Goal: Task Accomplishment & Management: Use online tool/utility

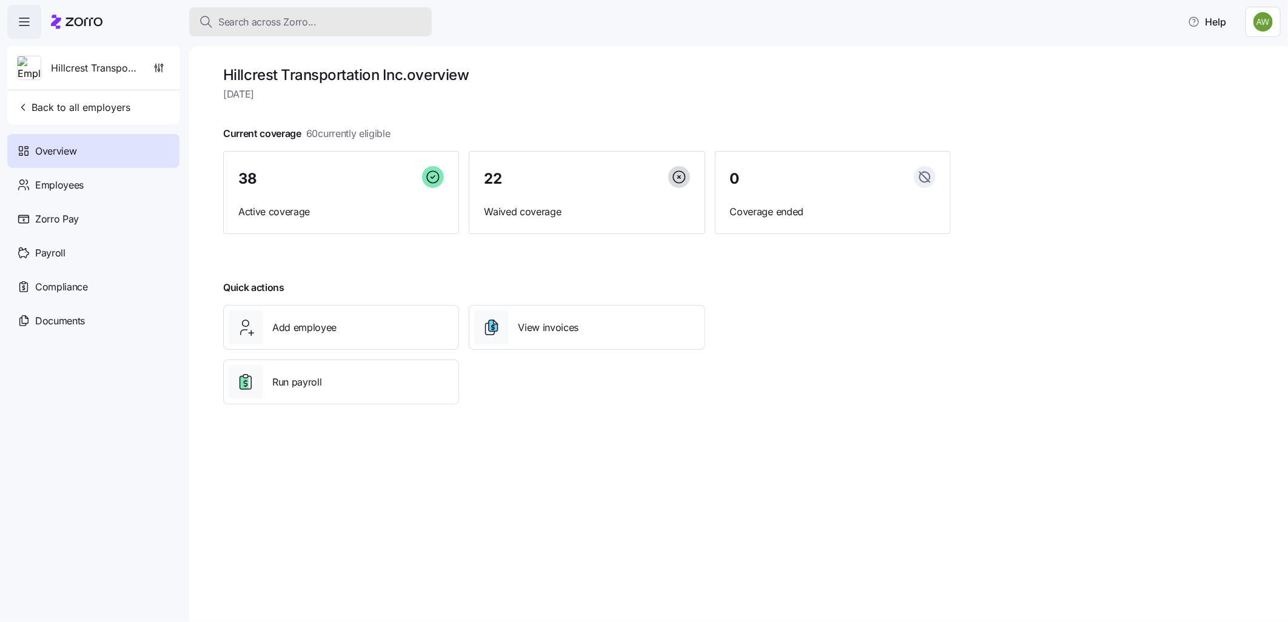
click at [281, 15] on span "Search across Zorro..." at bounding box center [267, 22] width 98 height 15
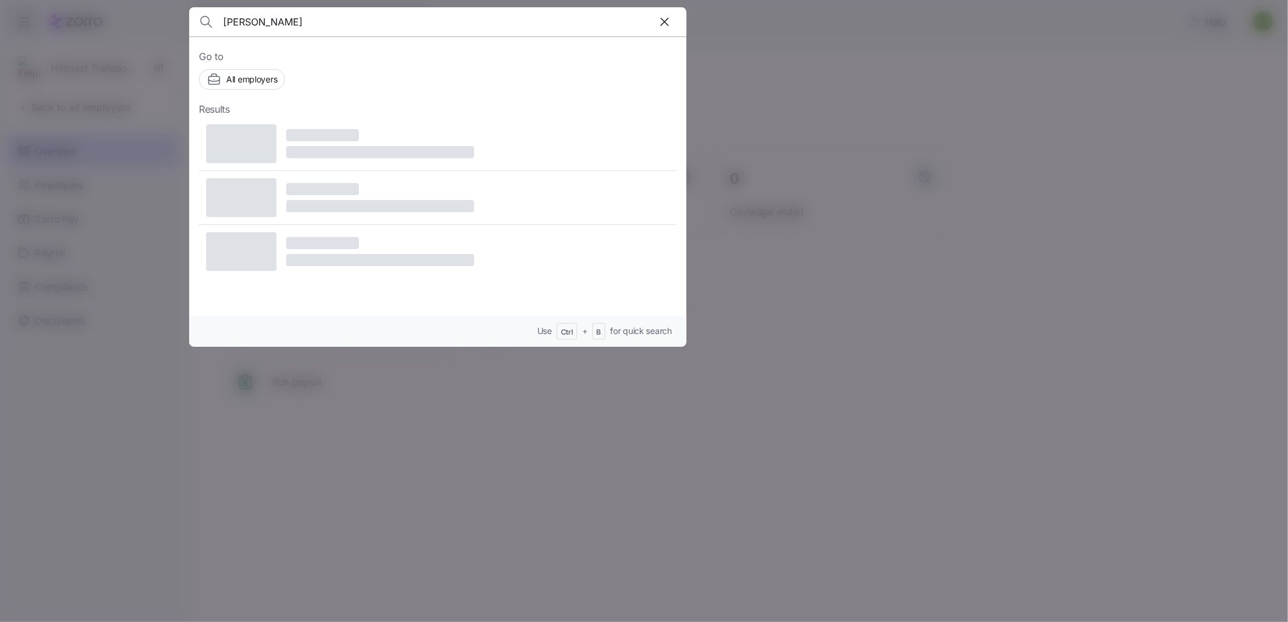
type input "gorla"
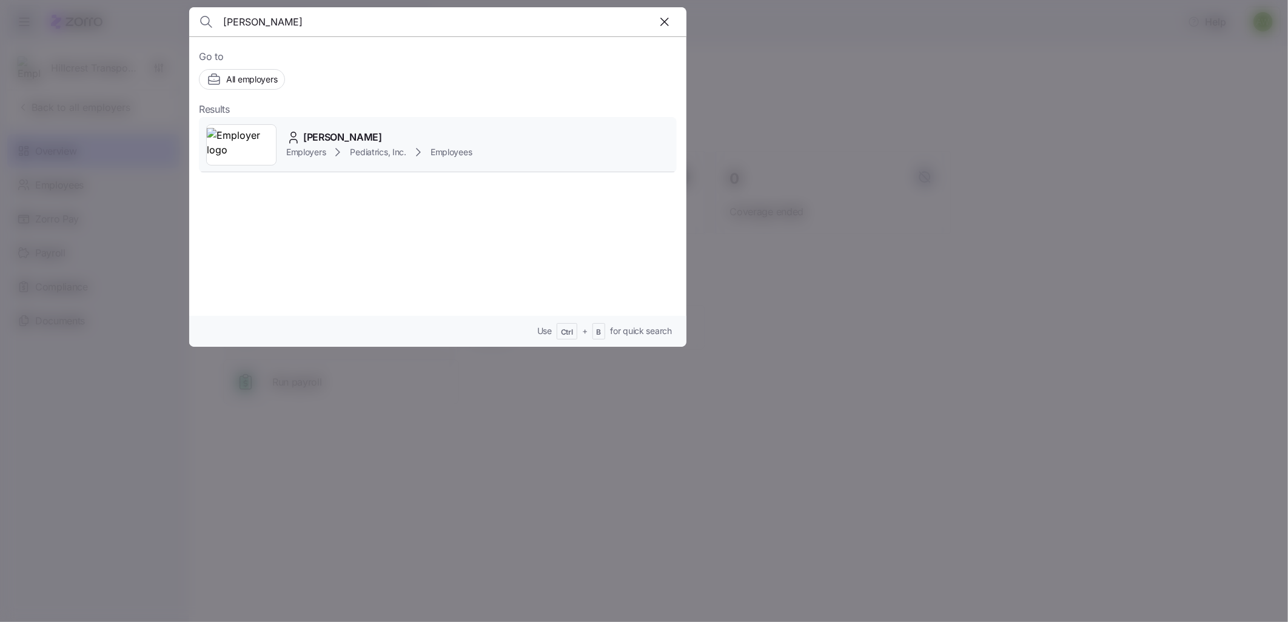
click at [227, 143] on img at bounding box center [241, 145] width 69 height 34
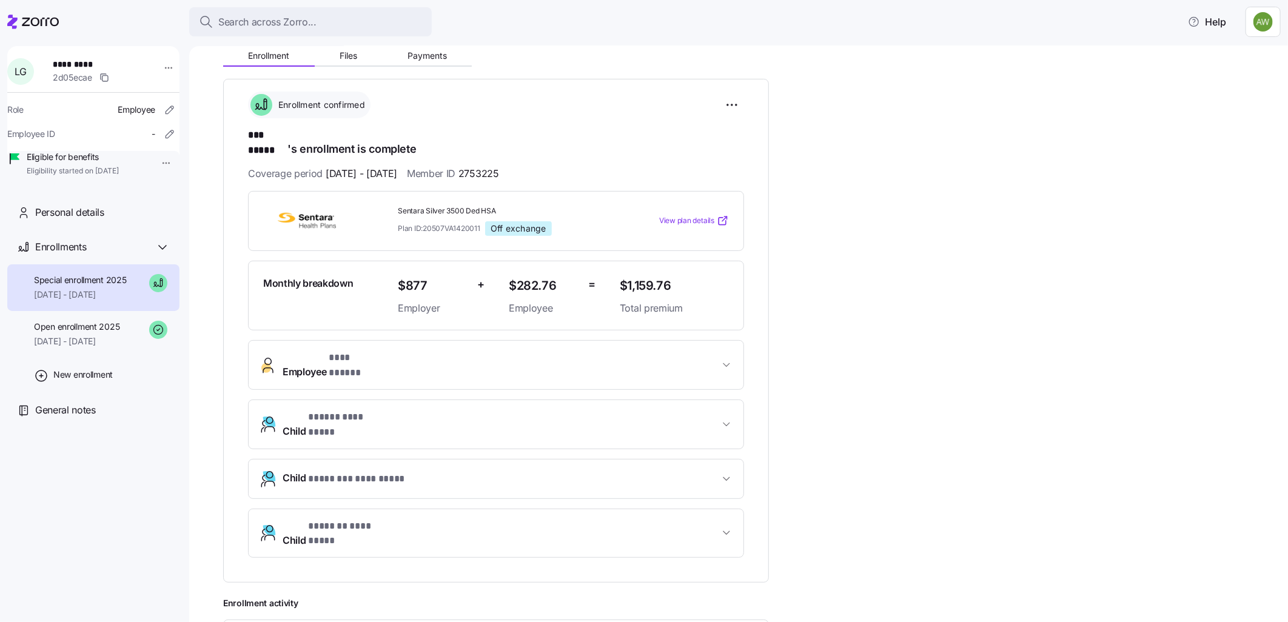
scroll to position [135, 0]
click at [286, 15] on span "Search across Zorro..." at bounding box center [267, 22] width 98 height 15
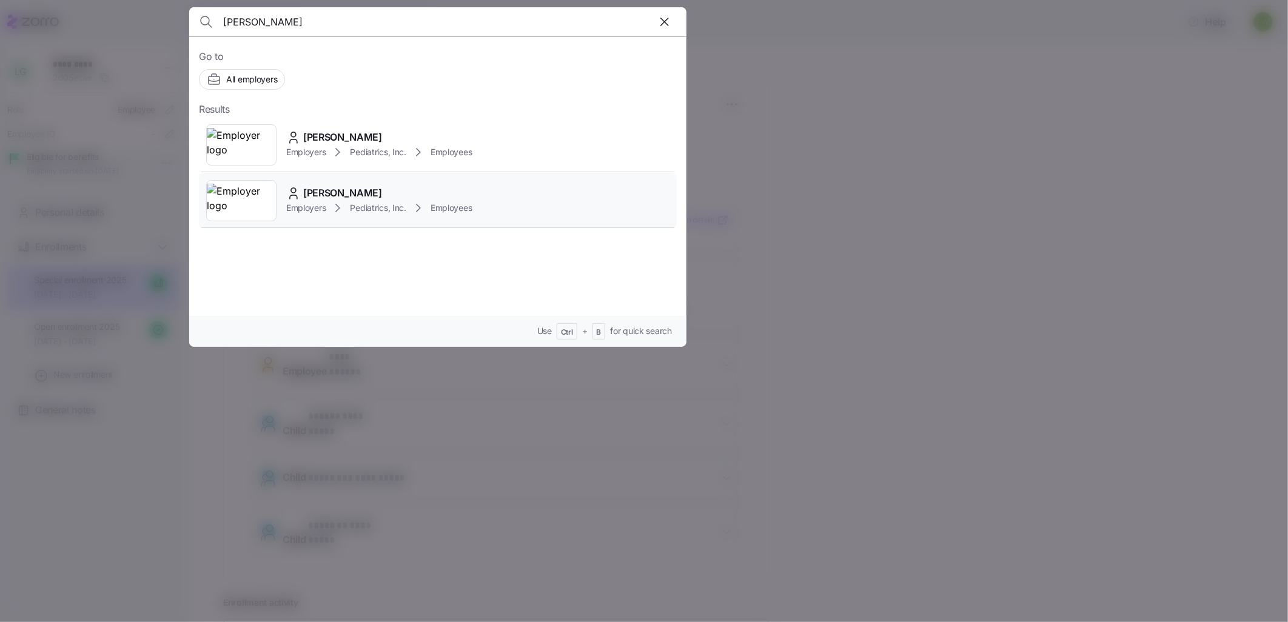
type input "sarah"
click at [310, 211] on span "Employers" at bounding box center [305, 208] width 39 height 12
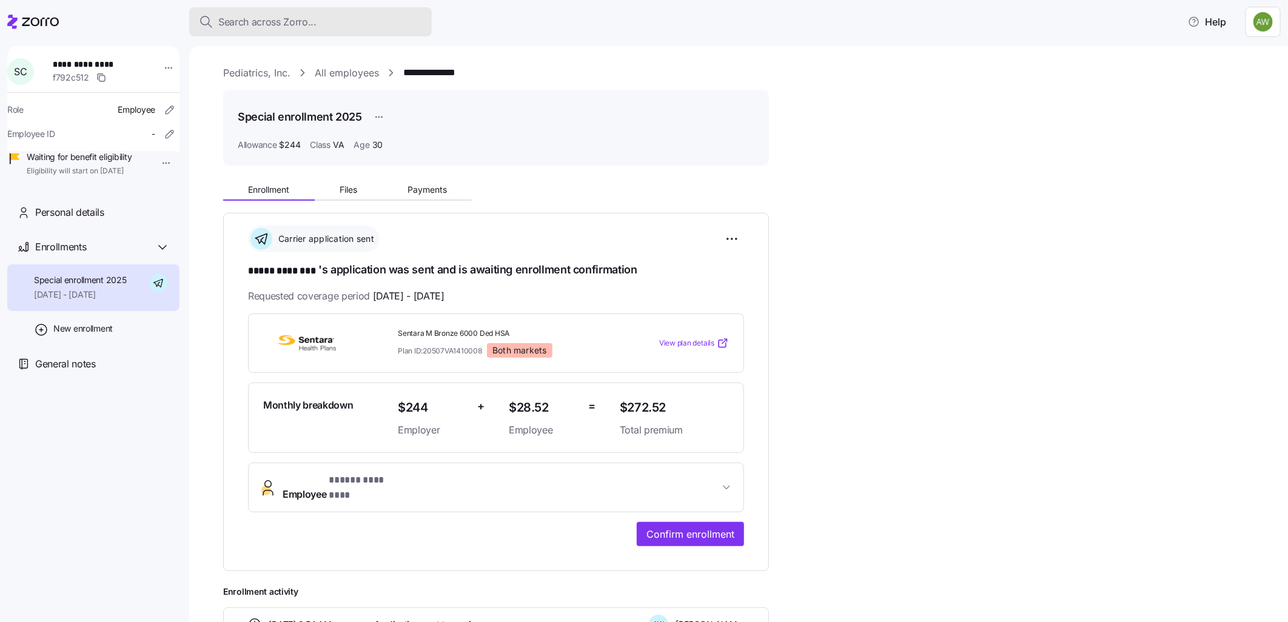
click at [293, 28] on span "Search across Zorro..." at bounding box center [267, 22] width 98 height 15
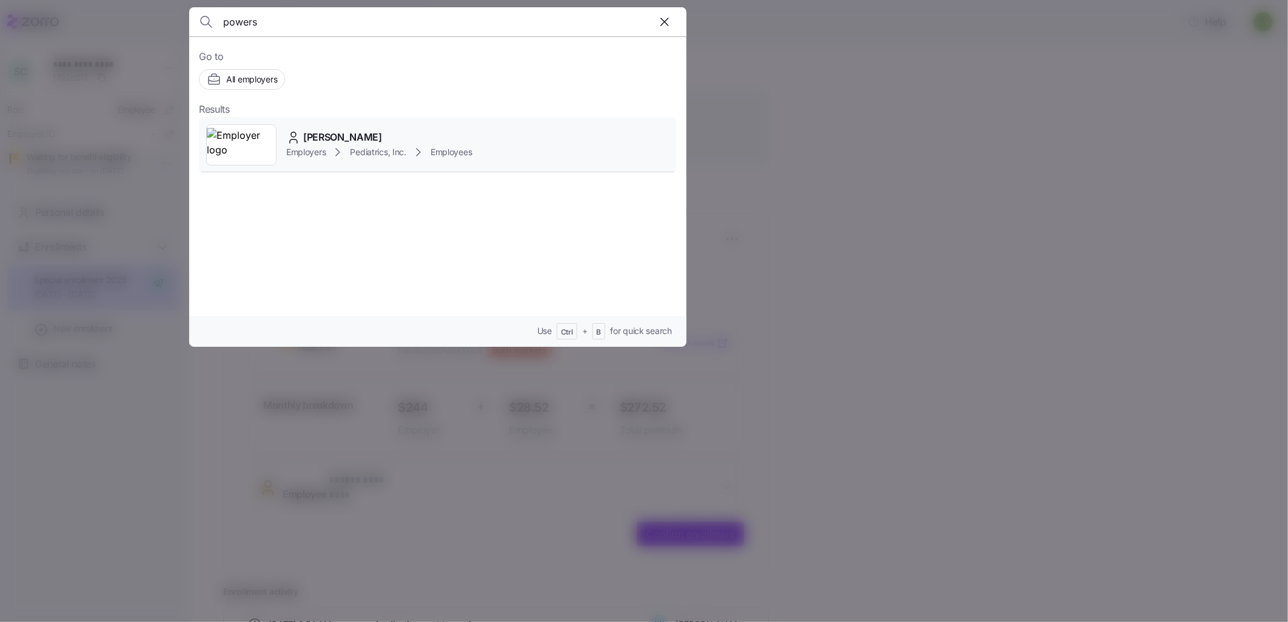
type input "powers"
click at [331, 133] on span "Kyle Powers" at bounding box center [342, 137] width 79 height 15
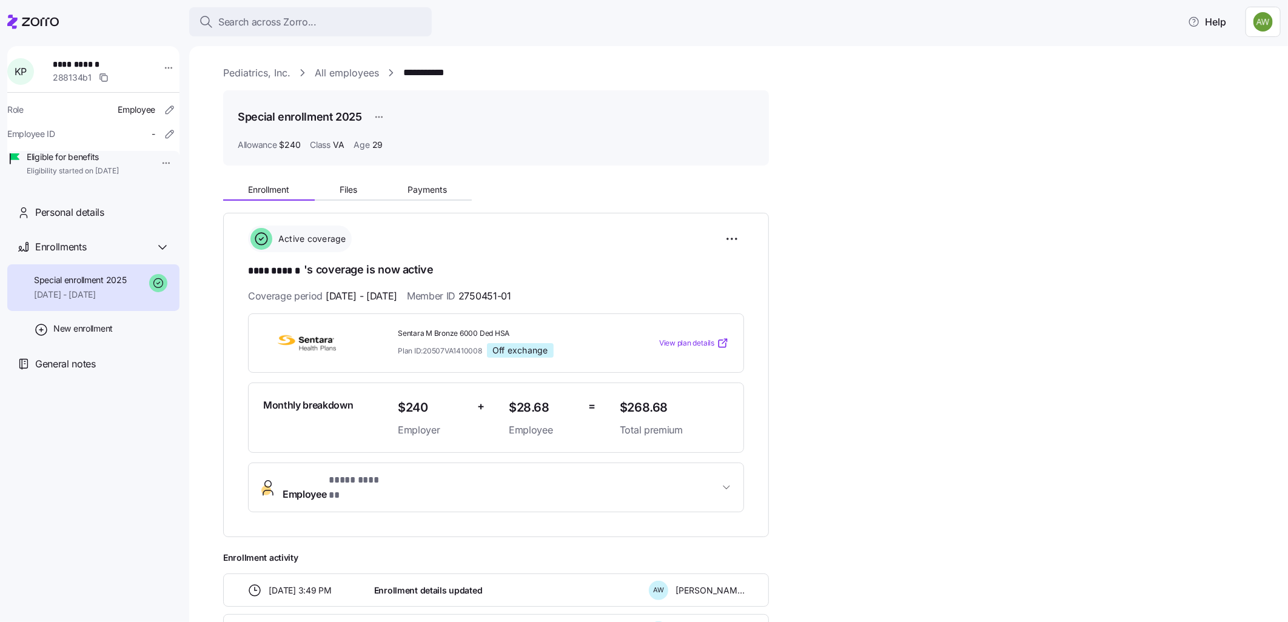
click at [341, 72] on link "All employees" at bounding box center [347, 72] width 64 height 15
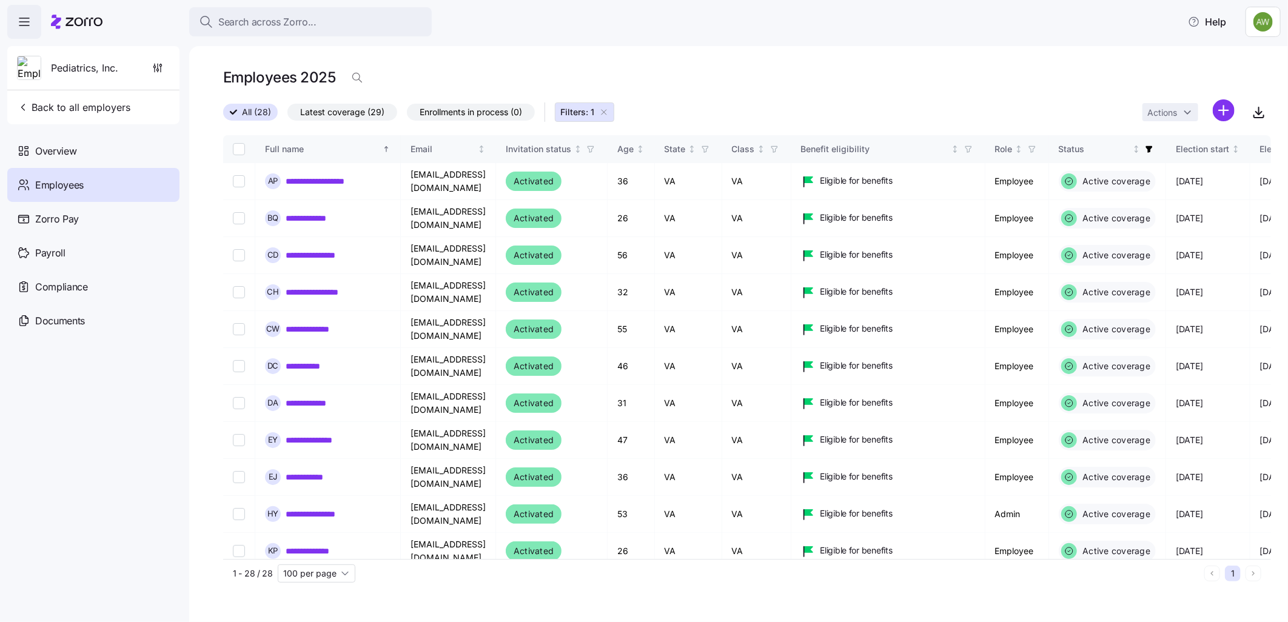
click at [605, 112] on icon "button" at bounding box center [604, 112] width 10 height 10
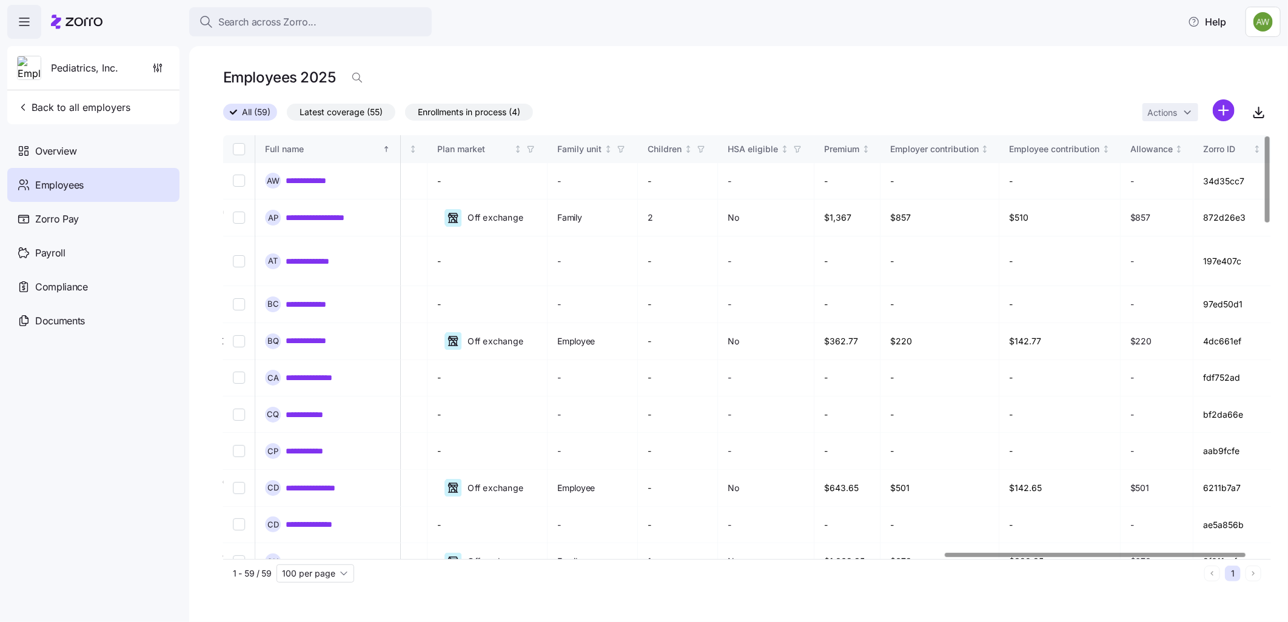
scroll to position [0, 2574]
click at [1192, 553] on div at bounding box center [1112, 555] width 300 height 4
click at [1011, 557] on div at bounding box center [1112, 555] width 300 height 4
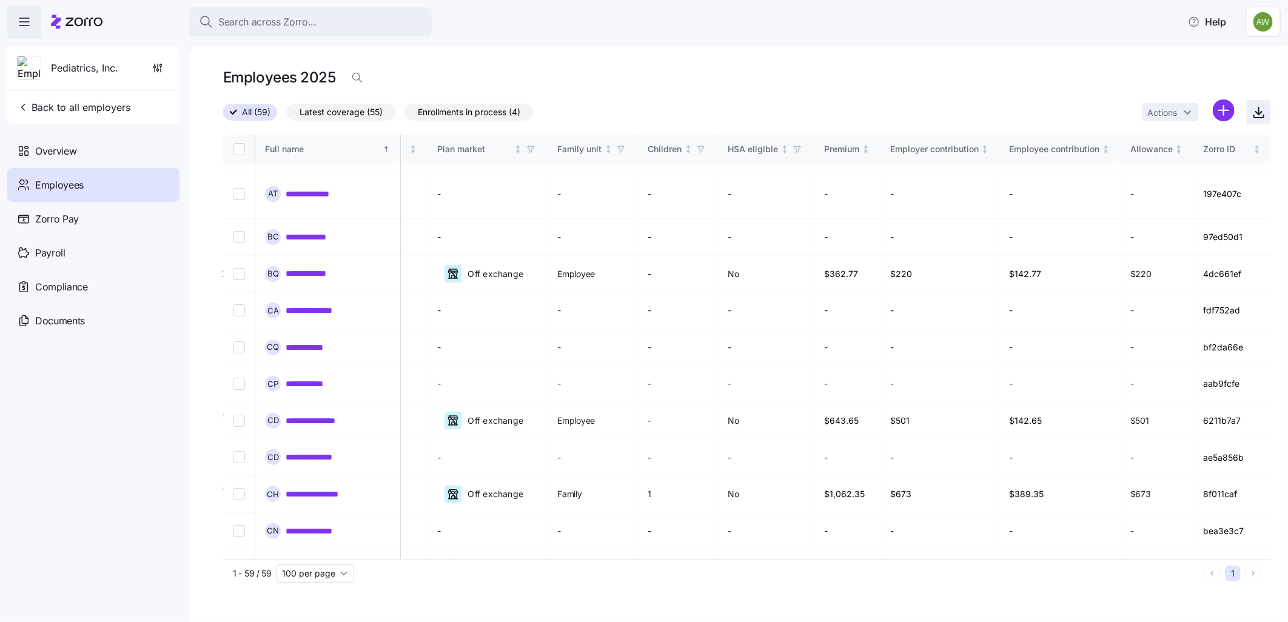
click at [1255, 113] on icon "button" at bounding box center [1258, 112] width 15 height 15
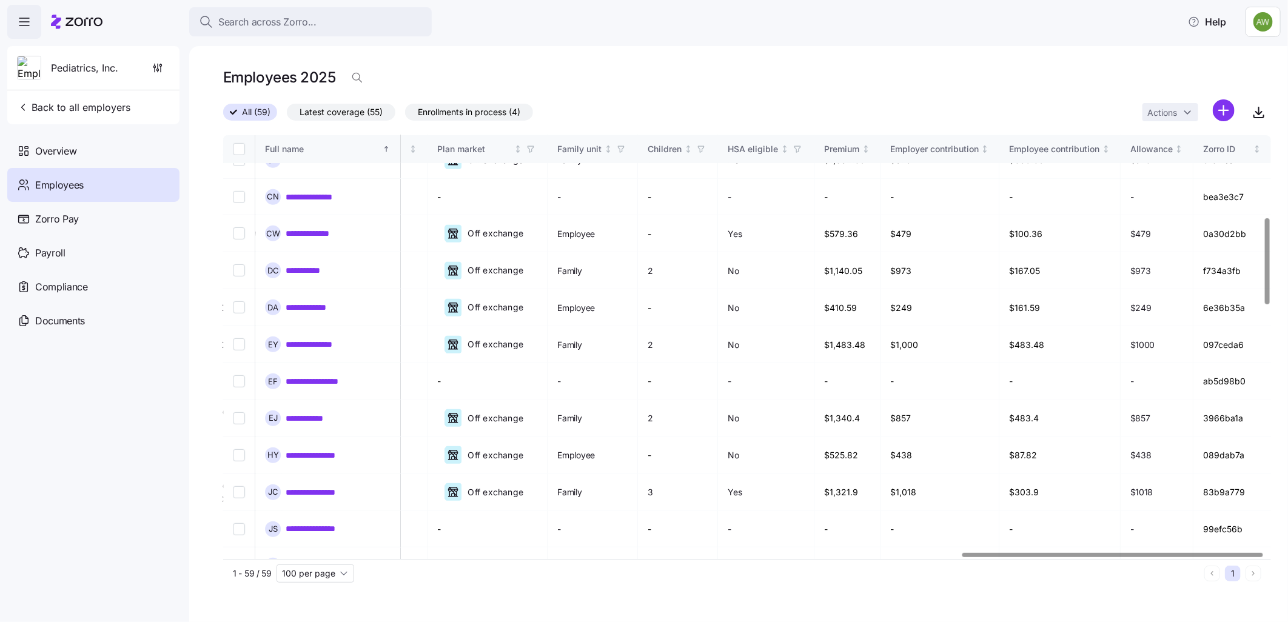
scroll to position [404, 2574]
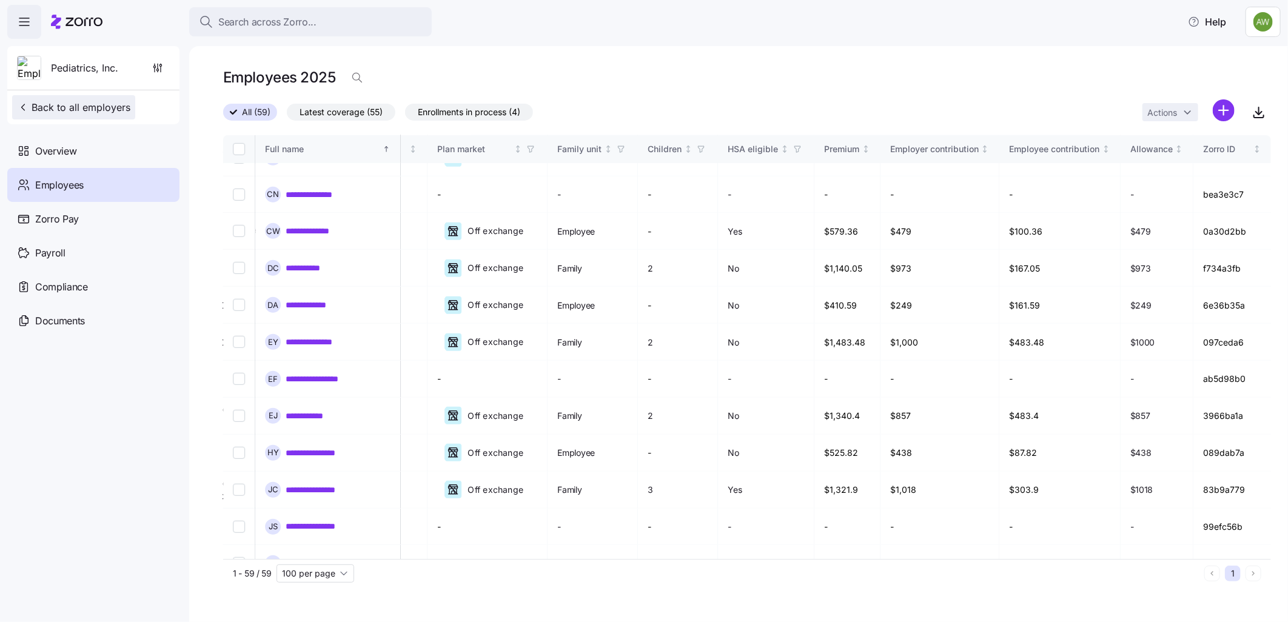
click at [73, 111] on span "Back to all employers" at bounding box center [73, 107] width 113 height 15
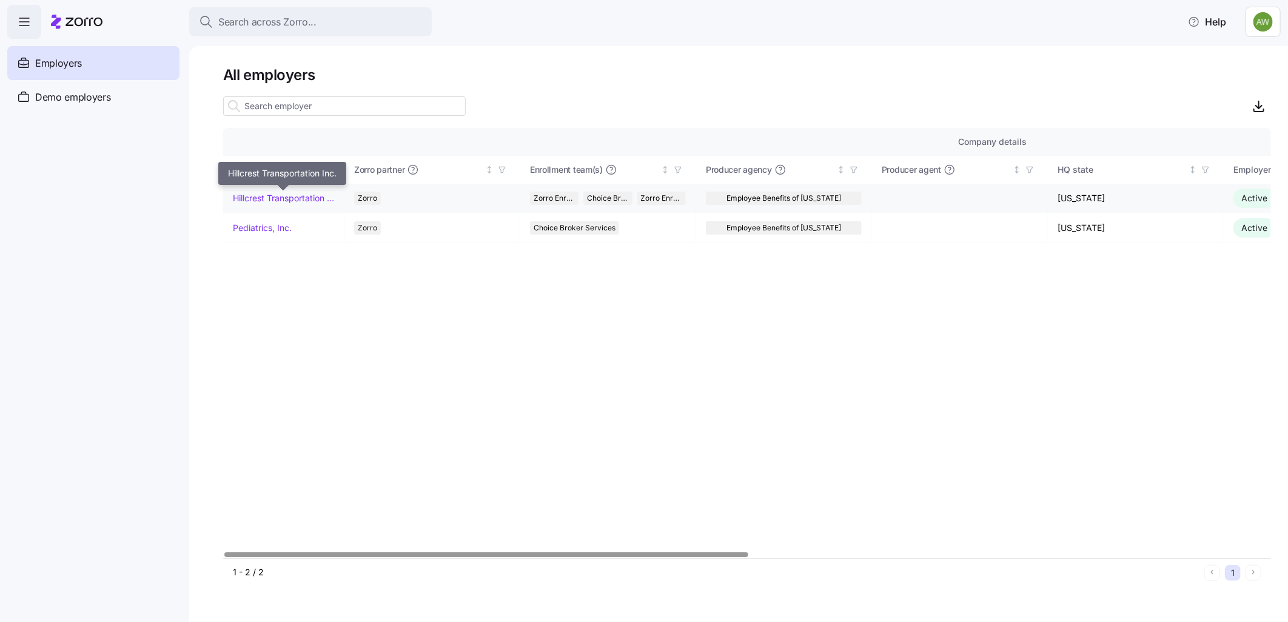
click at [301, 199] on link "Hillcrest Transportation Inc." at bounding box center [283, 198] width 101 height 12
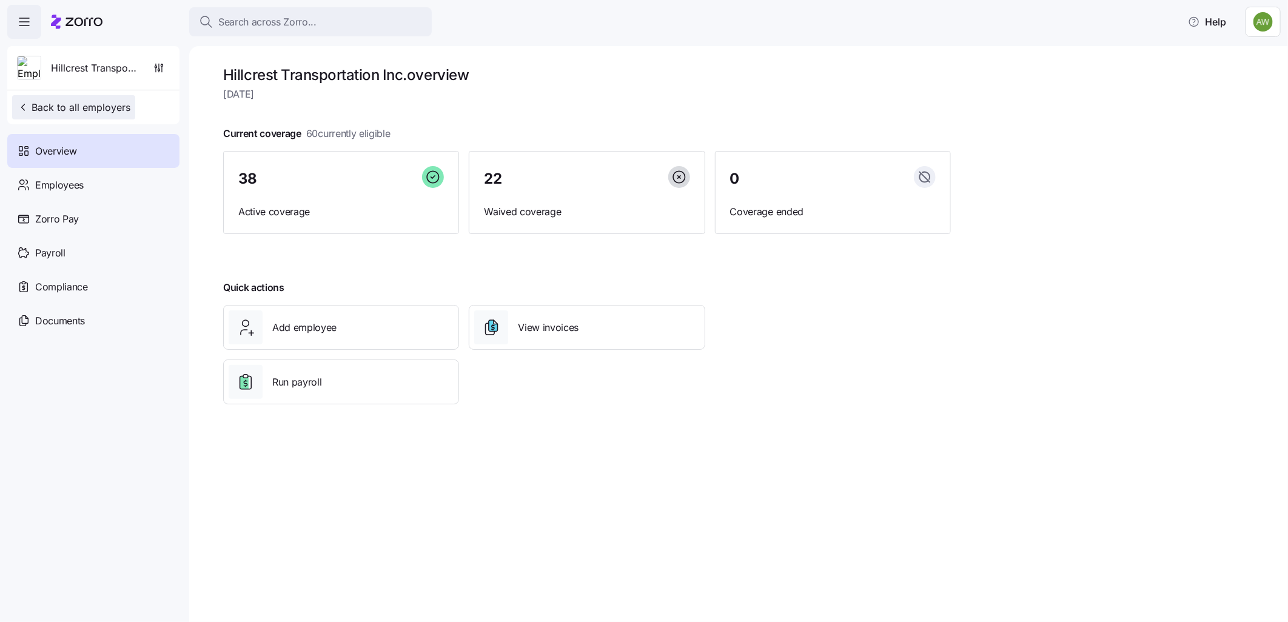
click at [78, 104] on span "Back to all employers" at bounding box center [73, 107] width 113 height 15
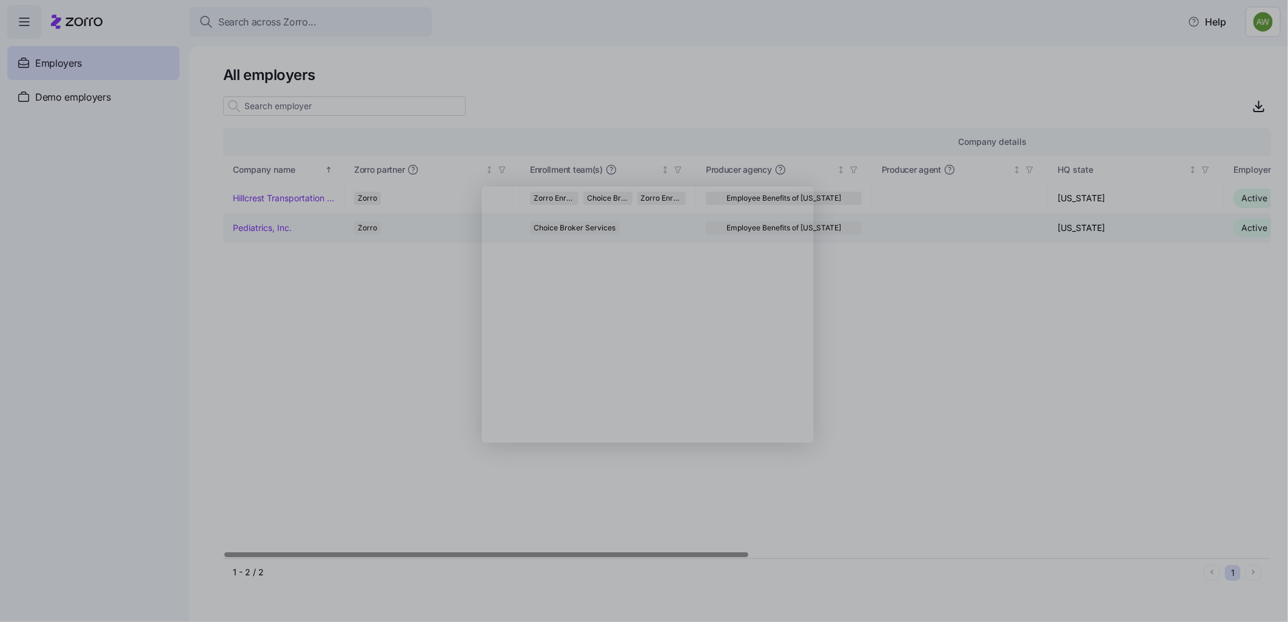
click at [259, 226] on div "Product tour overlay" at bounding box center [644, 311] width 1288 height 622
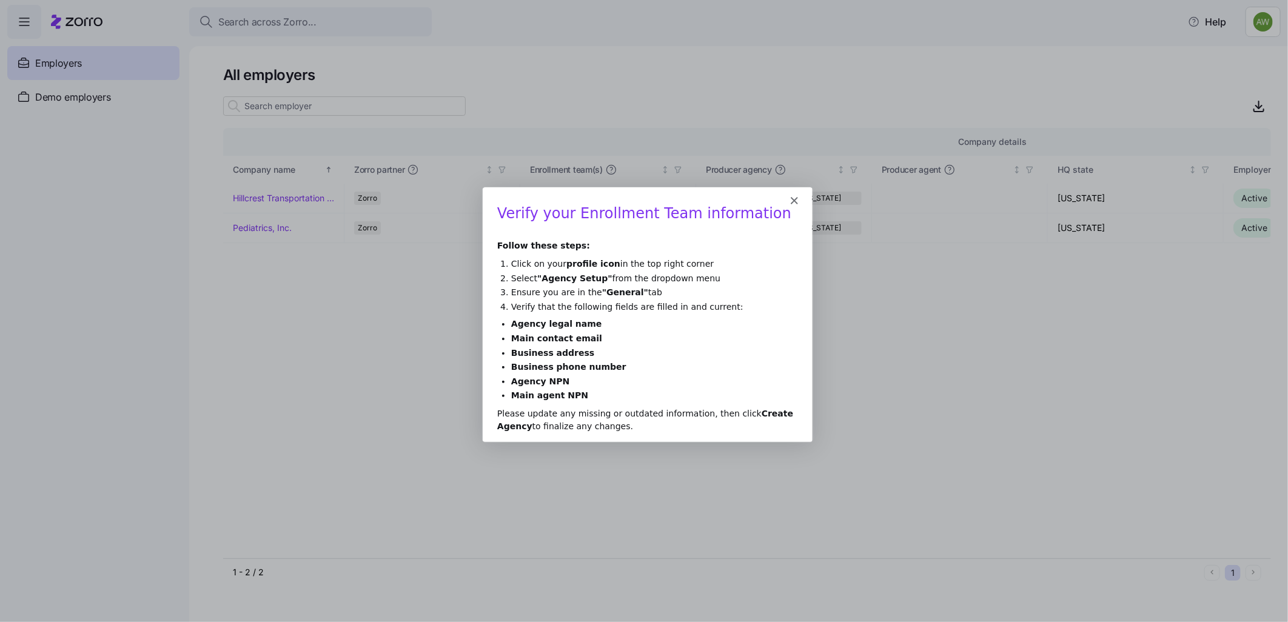
click at [789, 197] on icon "Close" at bounding box center [792, 199] width 7 height 7
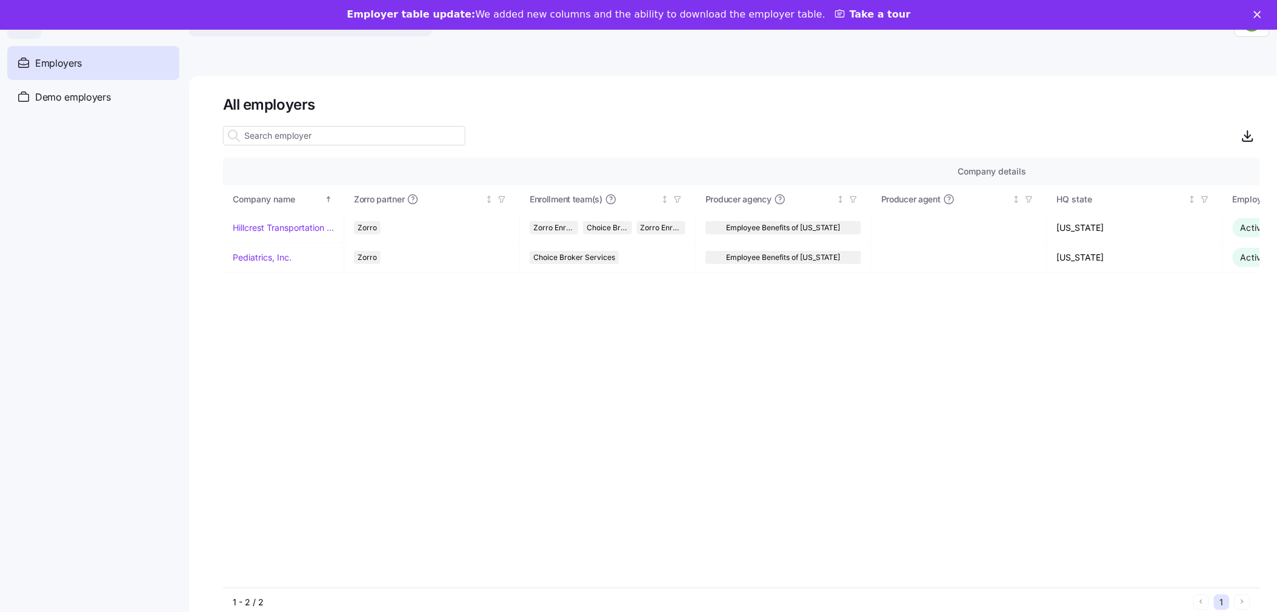
click at [837, 15] on link "Take a tour" at bounding box center [873, 14] width 76 height 13
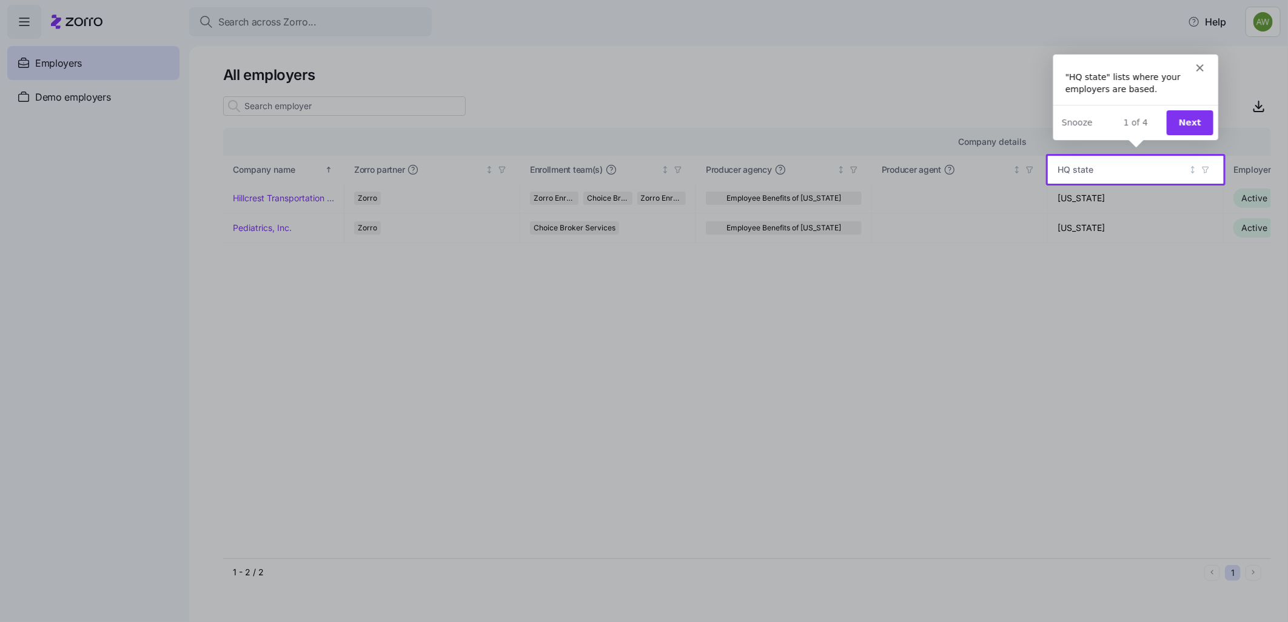
click at [1185, 118] on button "Next" at bounding box center [1188, 122] width 47 height 25
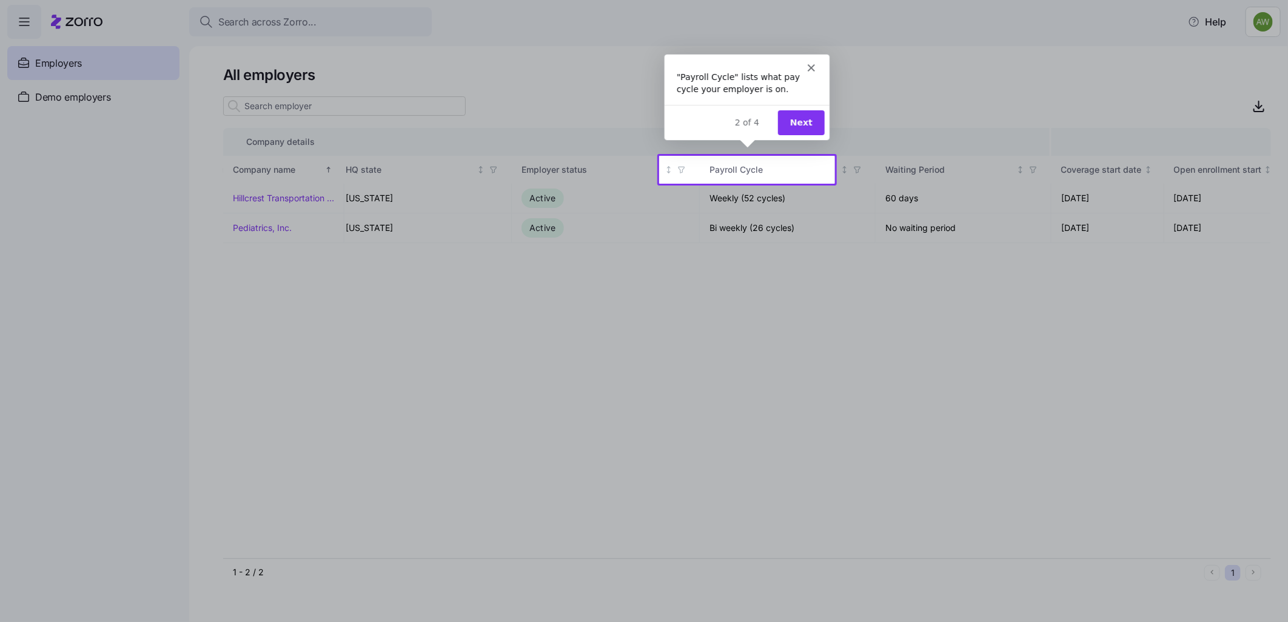
scroll to position [0, 752]
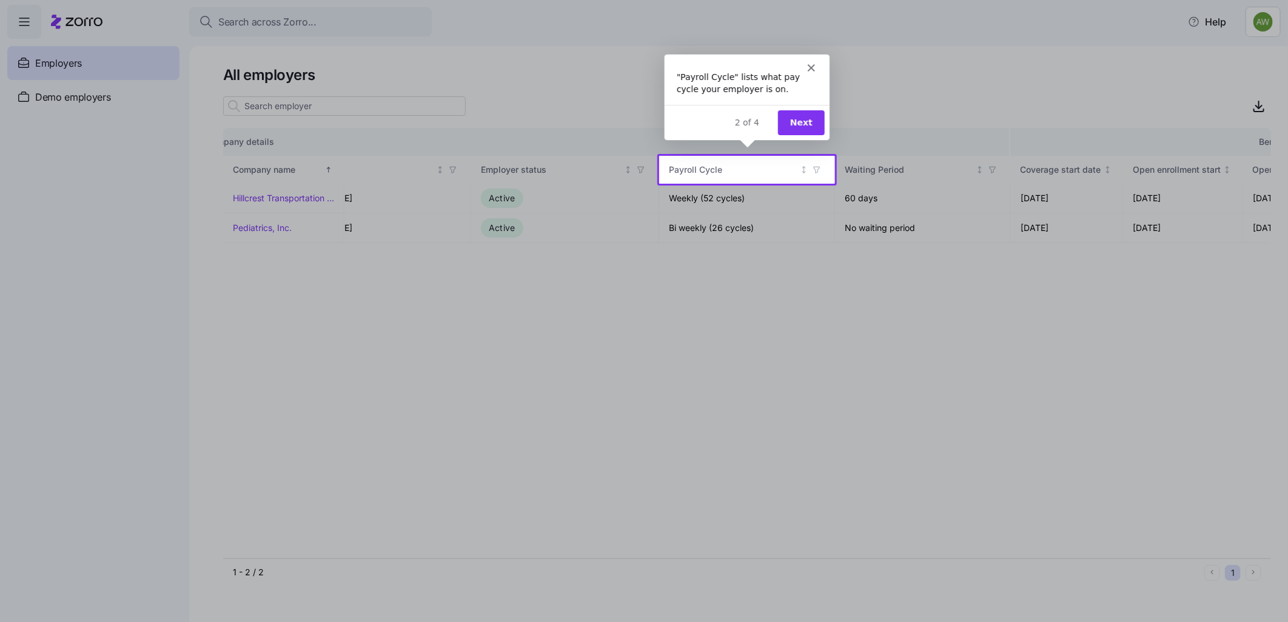
click at [800, 121] on button "Next" at bounding box center [800, 122] width 47 height 25
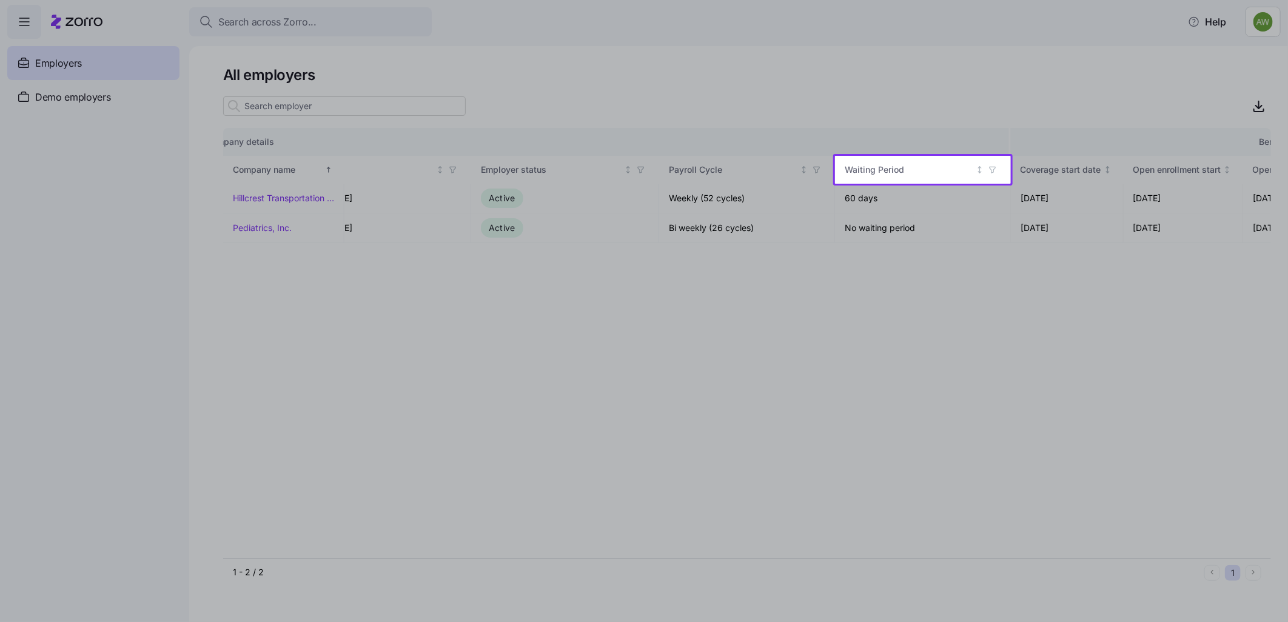
scroll to position [0, 0]
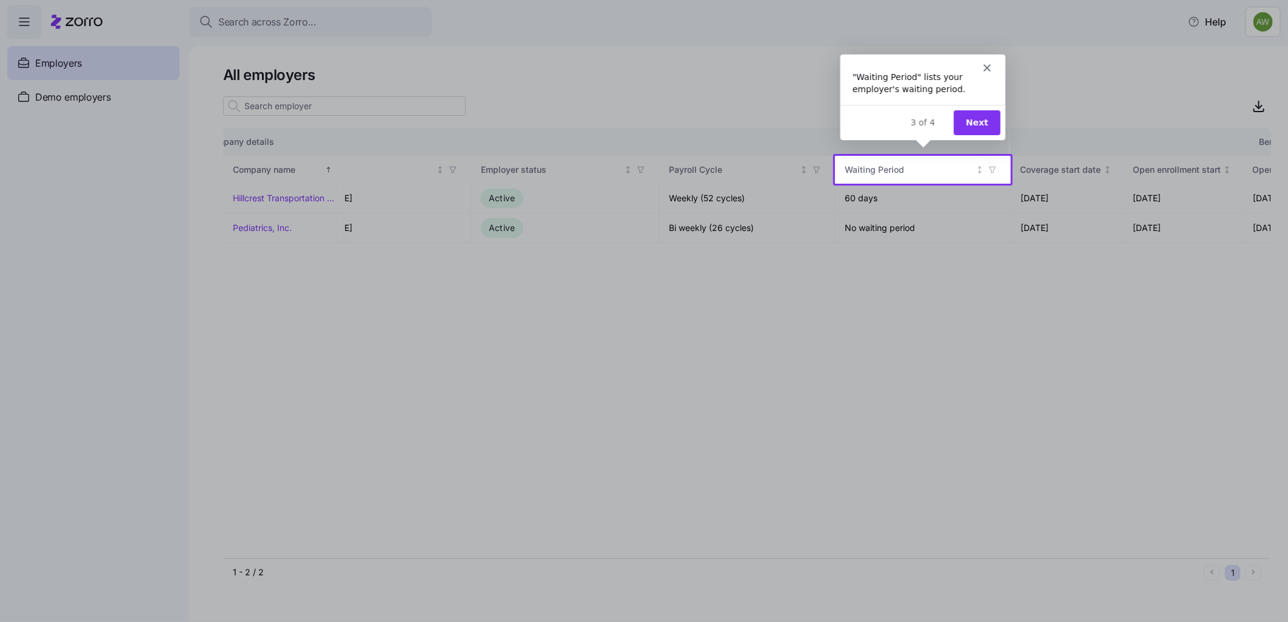
click at [978, 121] on button "Next" at bounding box center [975, 122] width 47 height 25
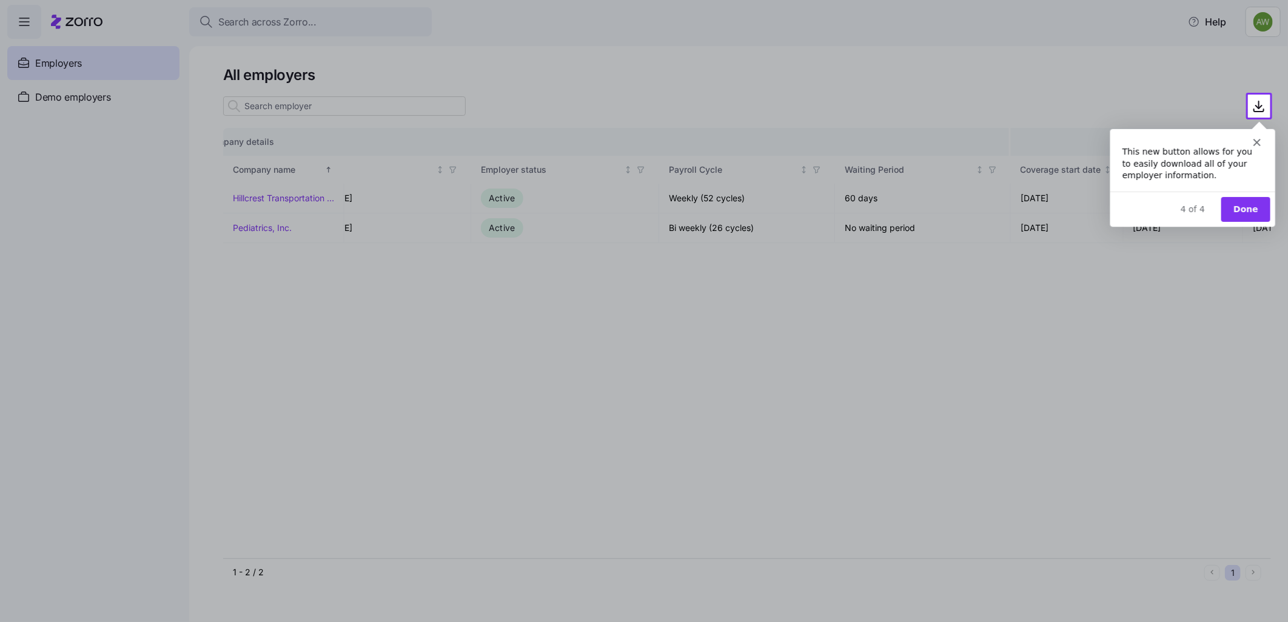
click at [1249, 202] on button "Done" at bounding box center [1244, 208] width 49 height 25
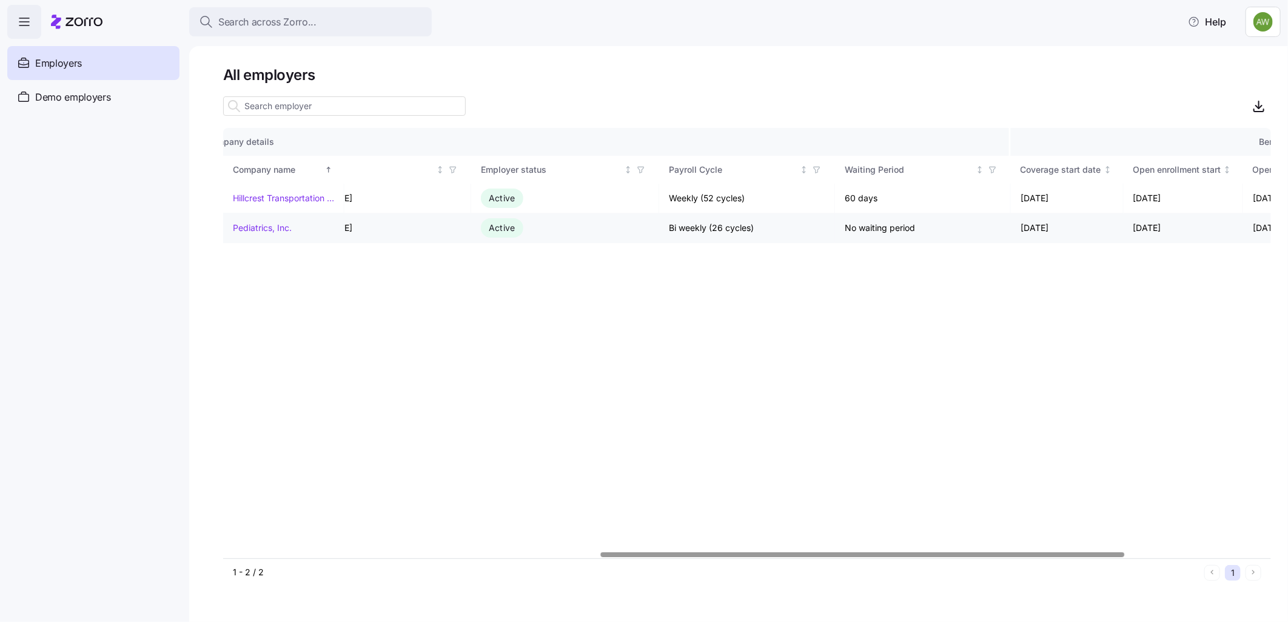
click at [249, 224] on link "Pediatrics, Inc." at bounding box center [262, 228] width 59 height 12
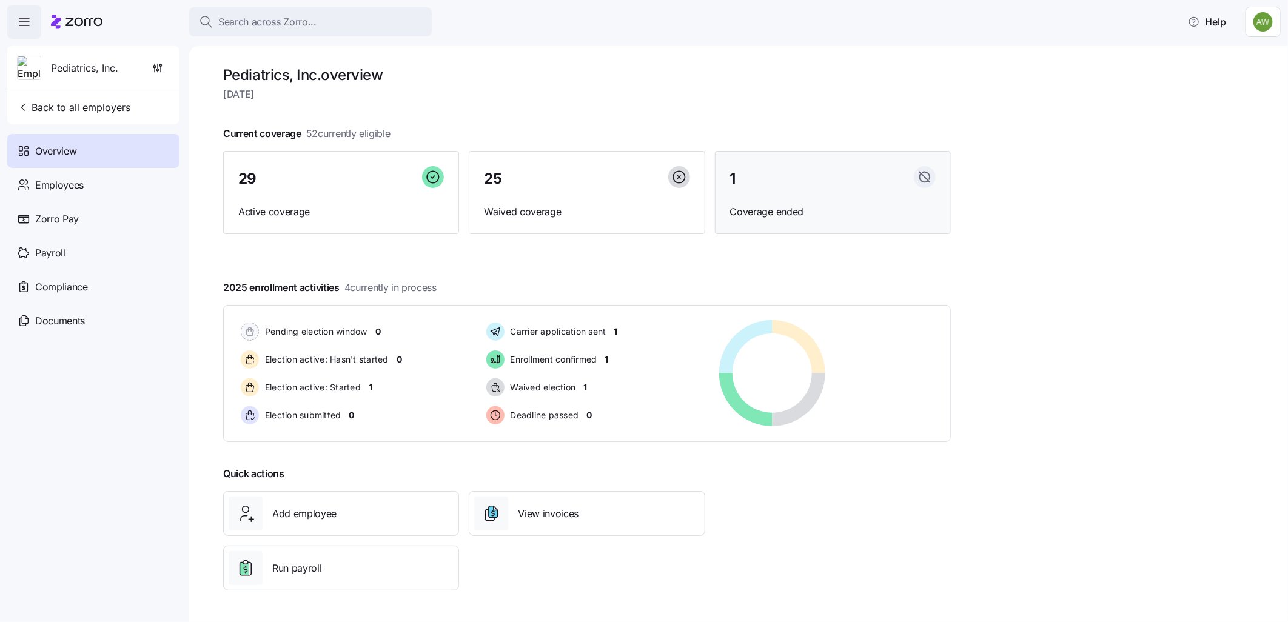
click at [859, 202] on div "1 Coverage ended" at bounding box center [833, 193] width 236 height 84
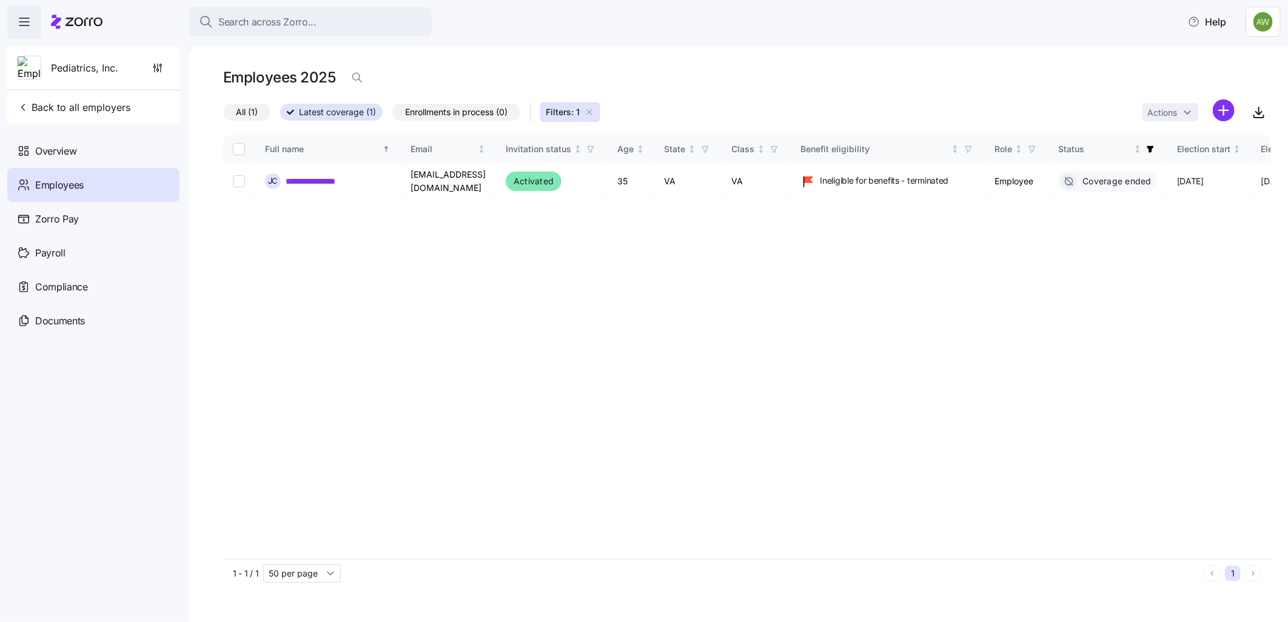
click at [594, 112] on icon "button" at bounding box center [589, 112] width 10 height 10
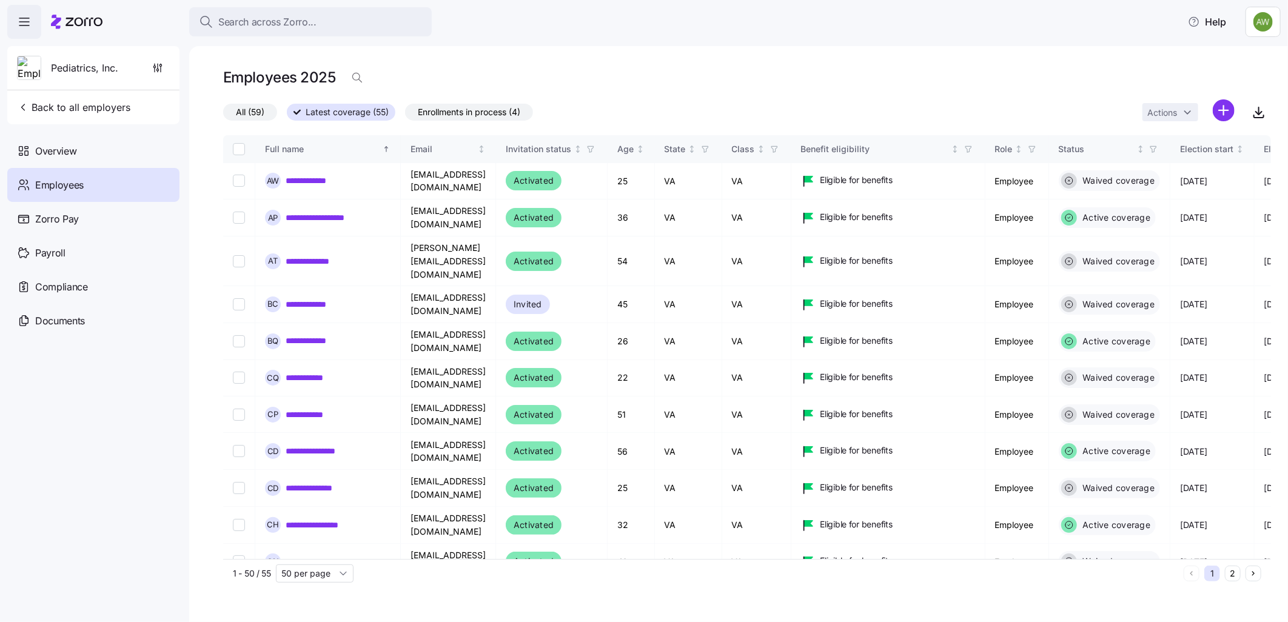
click at [463, 112] on span "Enrollments in process (4)" at bounding box center [469, 112] width 102 height 16
click at [405, 115] on input "Enrollments in process (4)" at bounding box center [405, 115] width 0 height 0
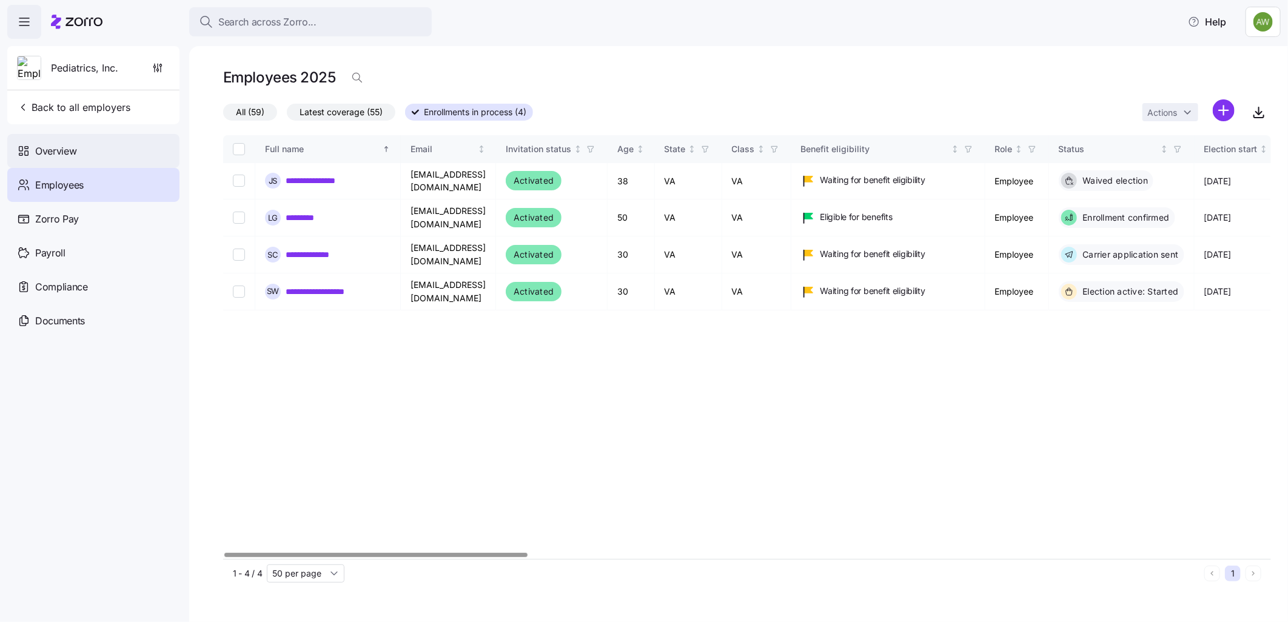
click at [52, 150] on span "Overview" at bounding box center [55, 151] width 41 height 15
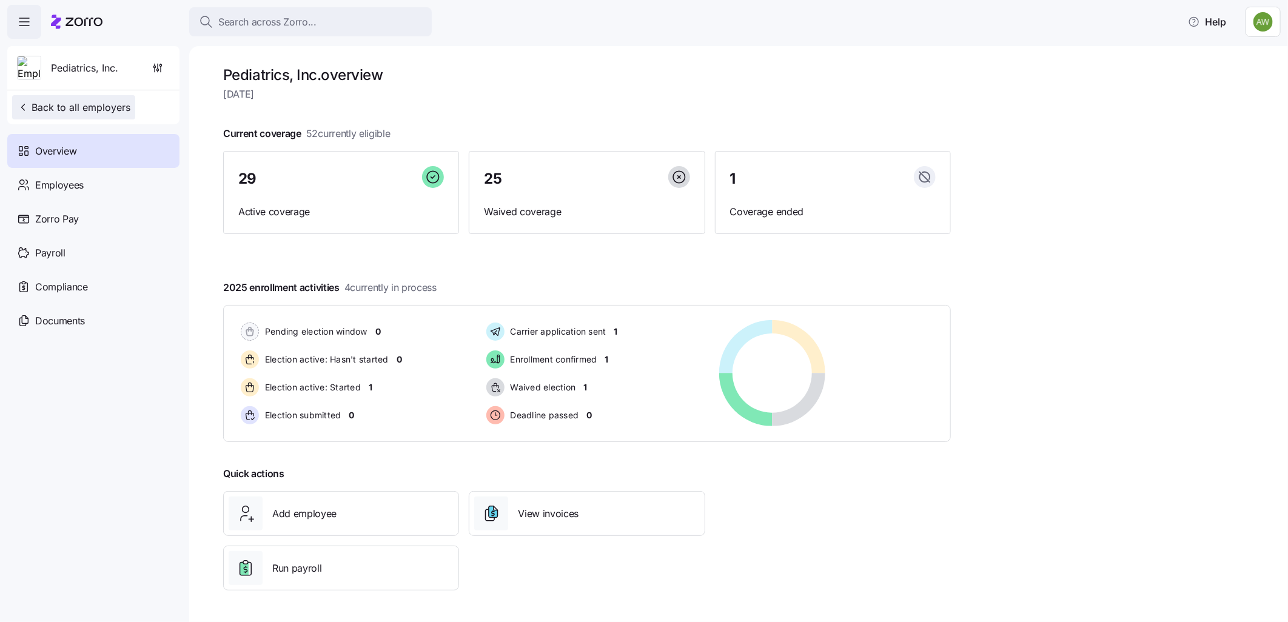
click at [69, 107] on span "Back to all employers" at bounding box center [73, 107] width 113 height 15
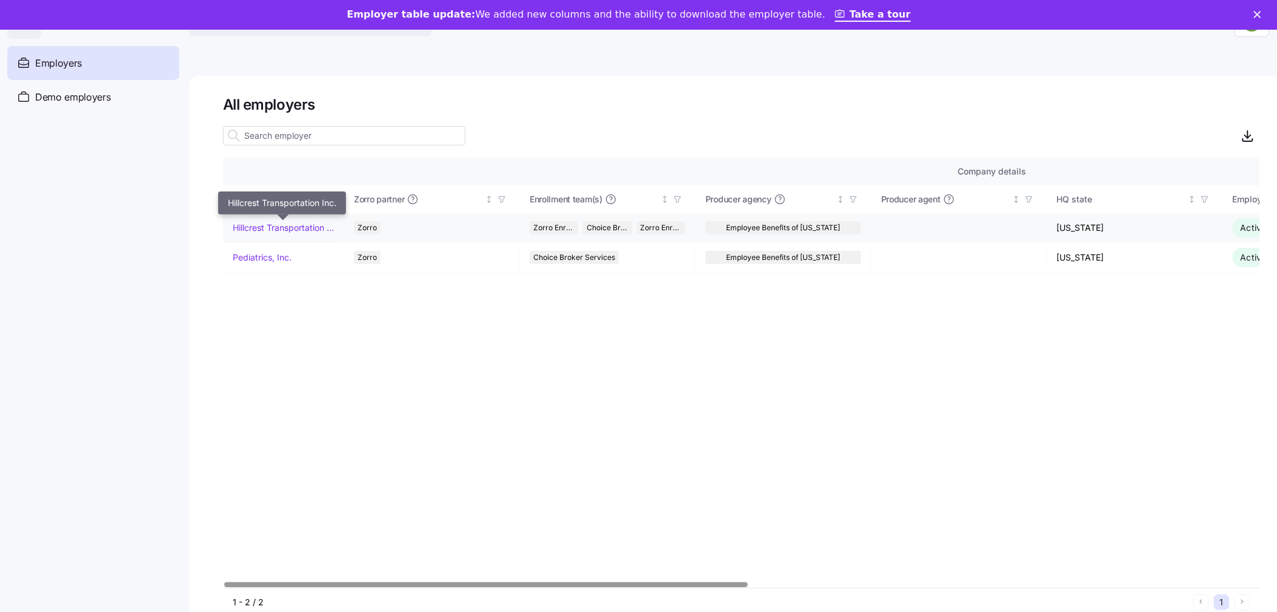
click at [282, 223] on link "Hillcrest Transportation Inc." at bounding box center [283, 228] width 101 height 12
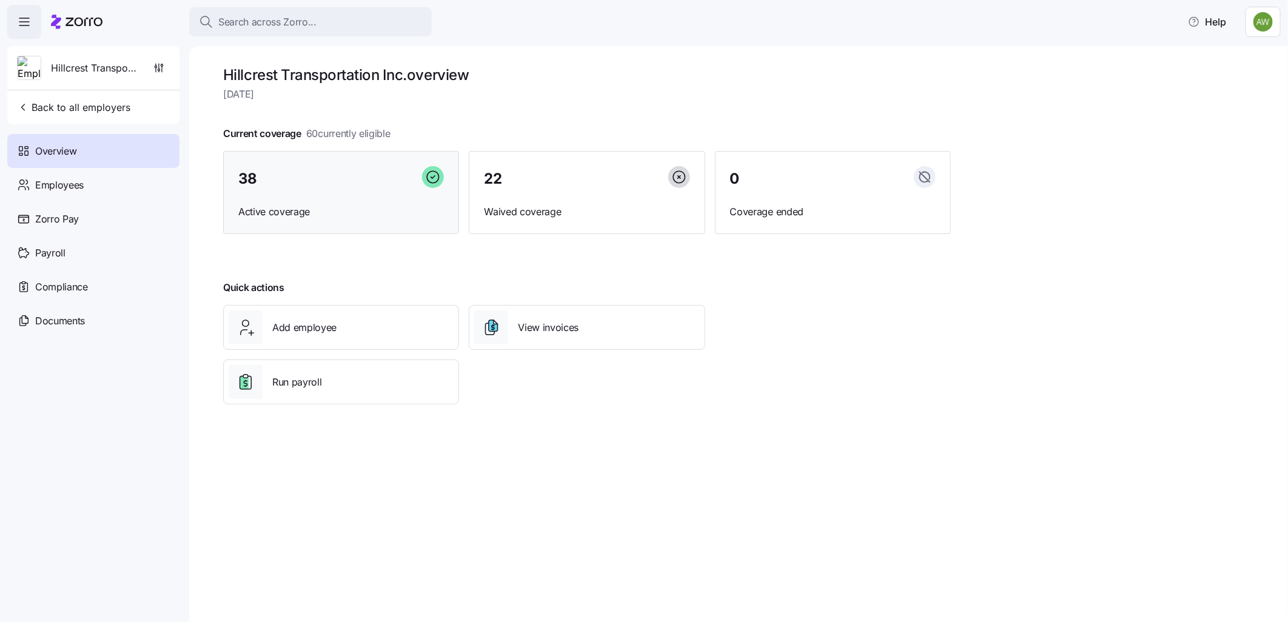
click at [348, 207] on span "Active coverage" at bounding box center [341, 211] width 206 height 15
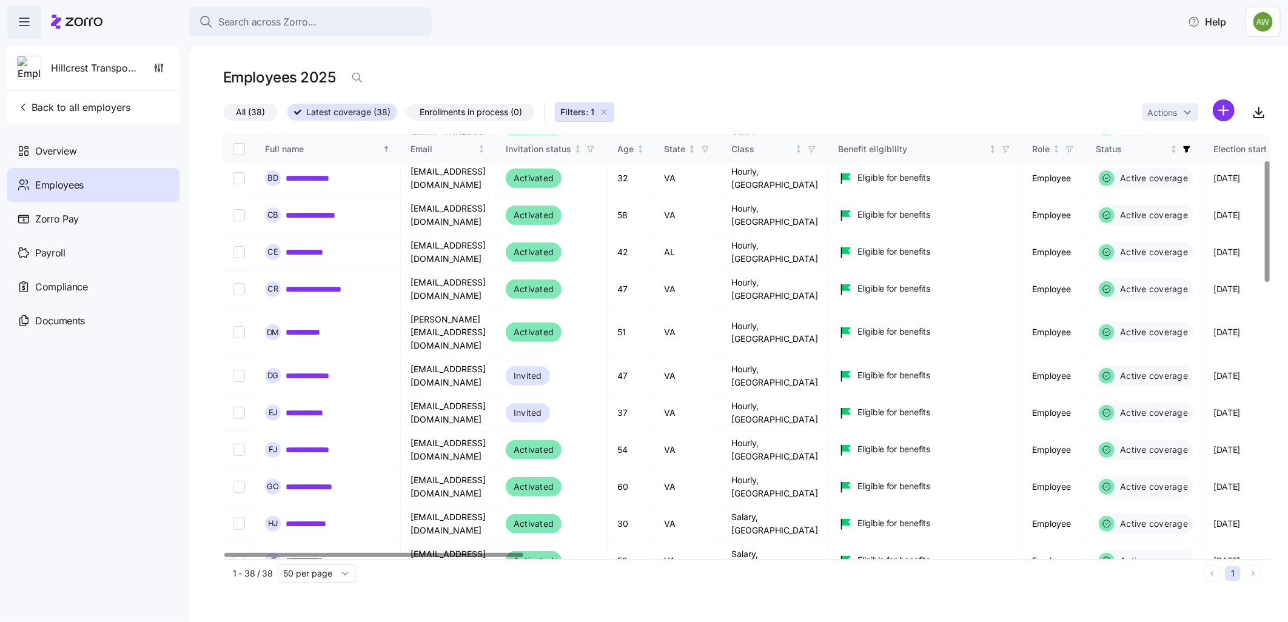
scroll to position [87, 0]
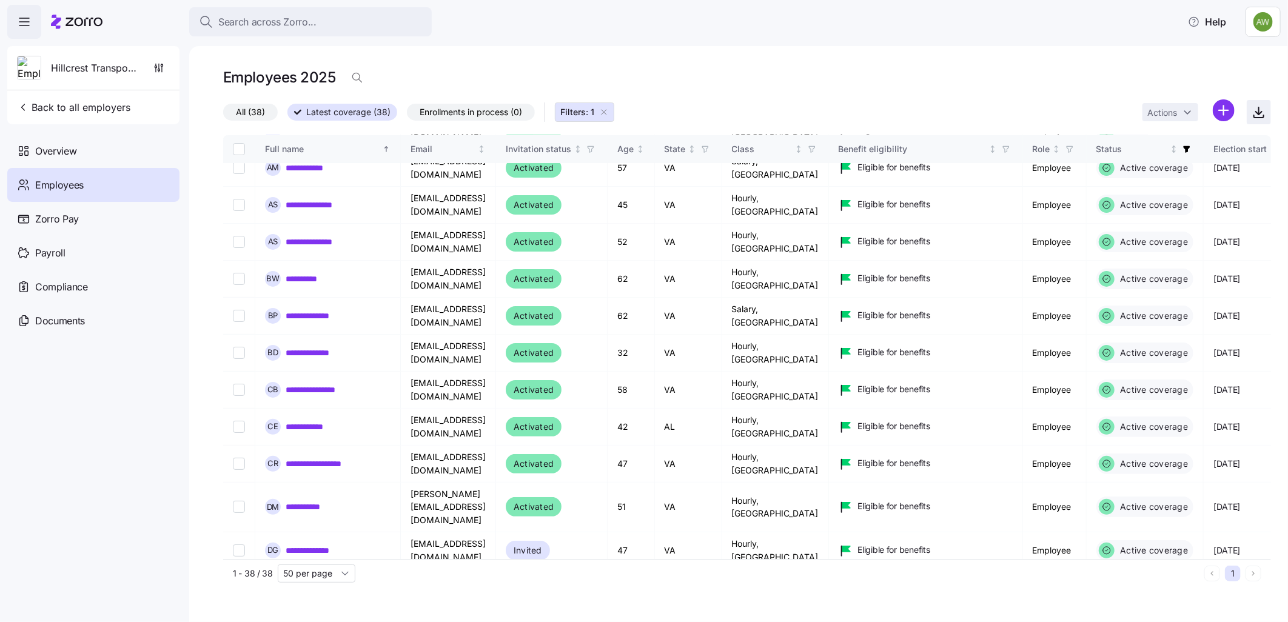
click at [1262, 115] on icon "button" at bounding box center [1258, 112] width 15 height 15
